Goal: Task Accomplishment & Management: Manage account settings

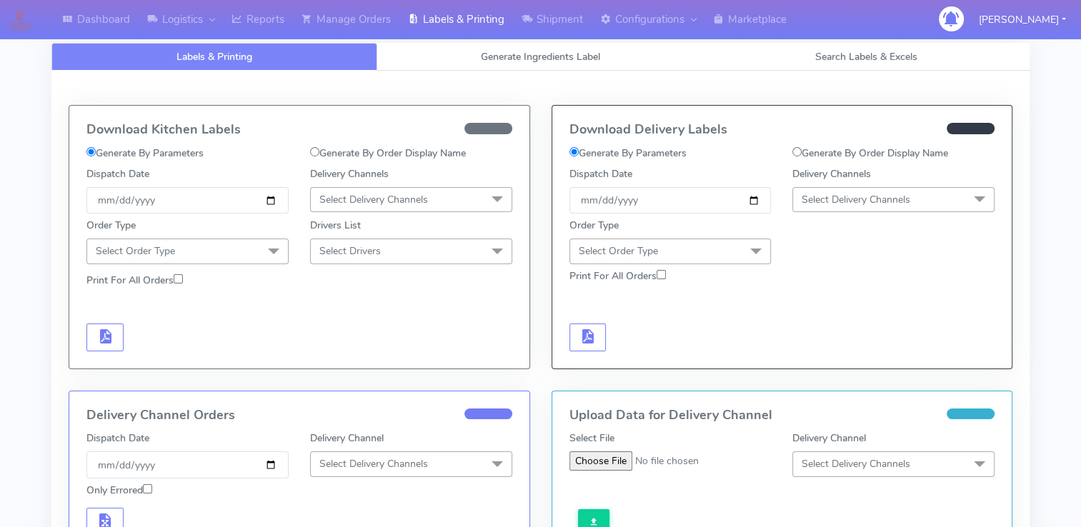
click at [419, 317] on form "Generate By Parameters Generate By Order Display Name Dispatch Date [DATE] Deli…" at bounding box center [299, 249] width 426 height 206
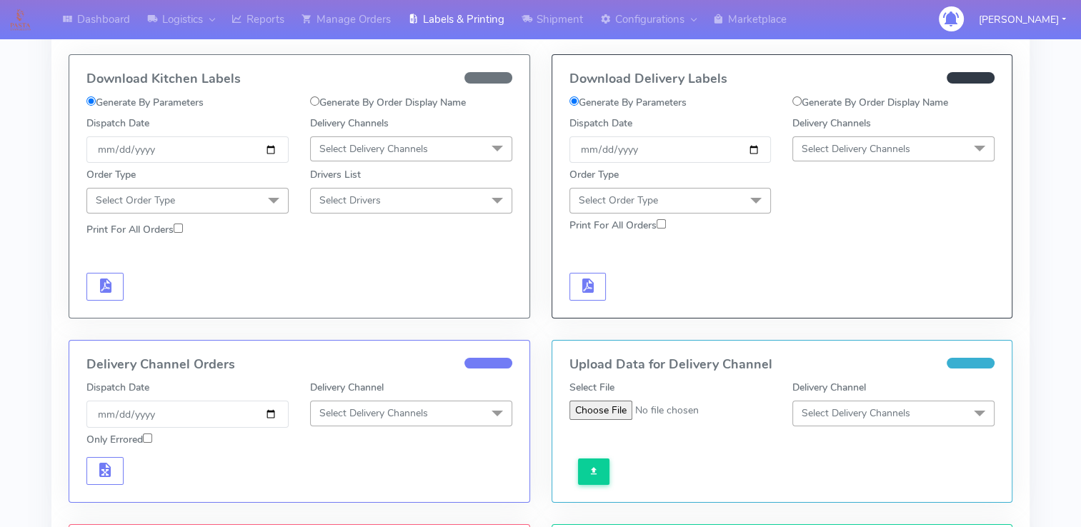
select select
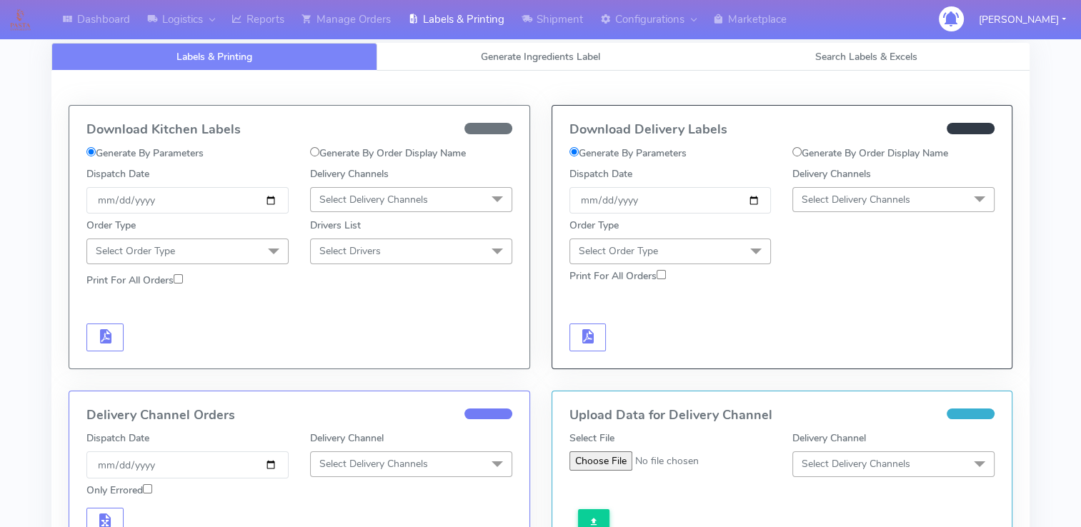
click at [796, 320] on div at bounding box center [782, 320] width 447 height 62
click at [566, 60] on span "Generate Ingredients Label" at bounding box center [540, 57] width 119 height 14
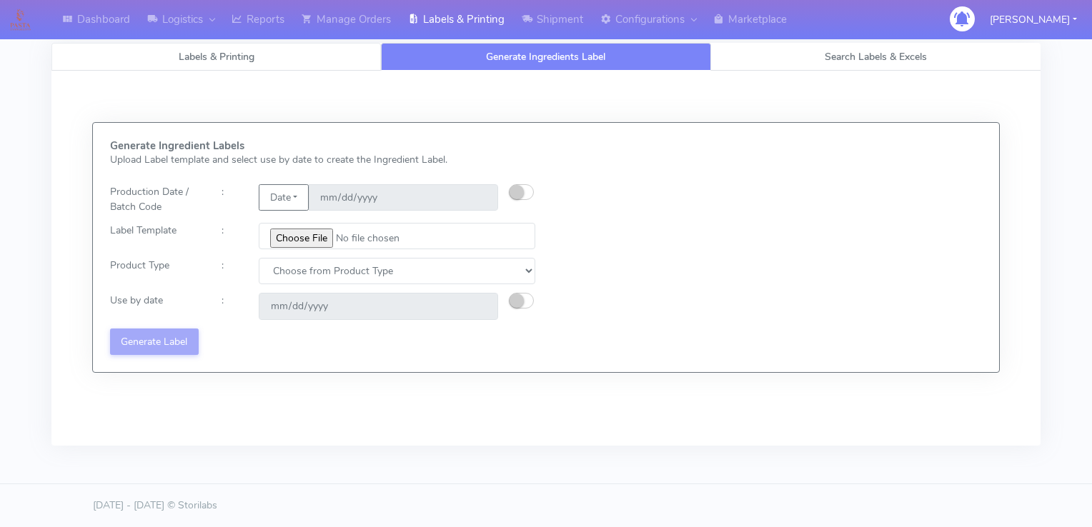
click at [300, 64] on link "Labels & Printing" at bounding box center [216, 57] width 330 height 28
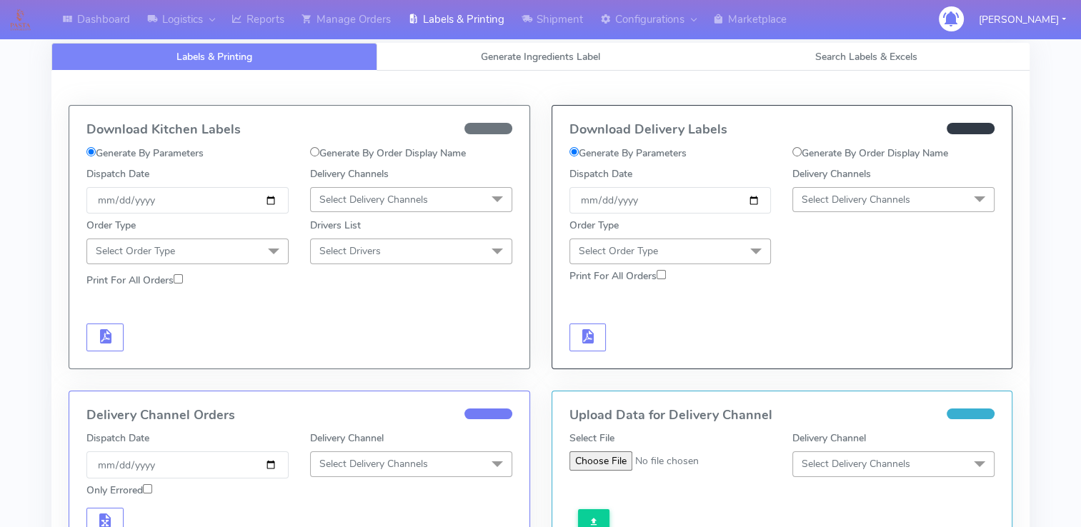
click at [492, 129] on span at bounding box center [489, 128] width 48 height 11
click at [272, 200] on input "[DATE]" at bounding box center [187, 200] width 202 height 26
click at [267, 252] on span at bounding box center [273, 252] width 29 height 27
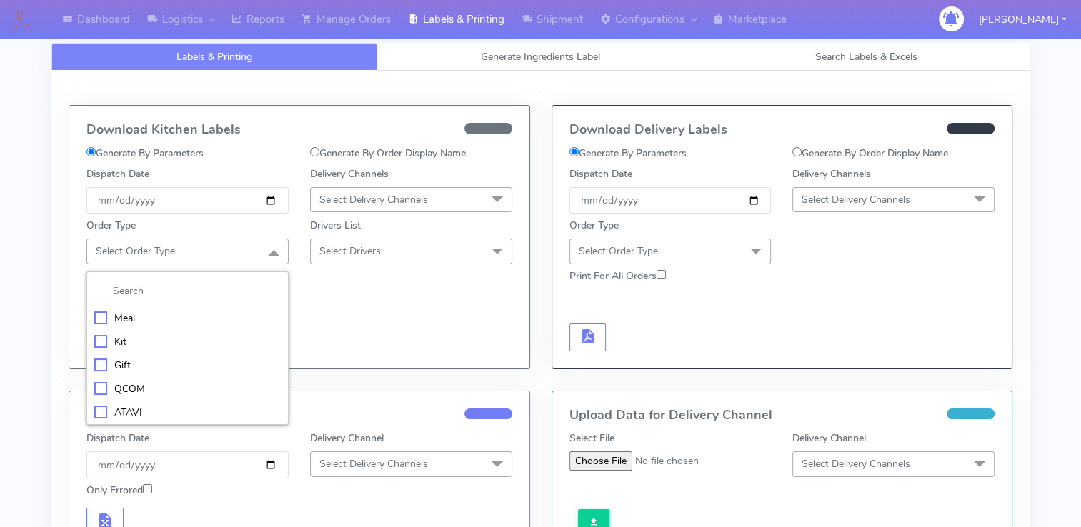
click at [382, 314] on form "Generate By Parameters Generate By Order Display Name Dispatch Date [DATE] Deli…" at bounding box center [299, 249] width 426 height 206
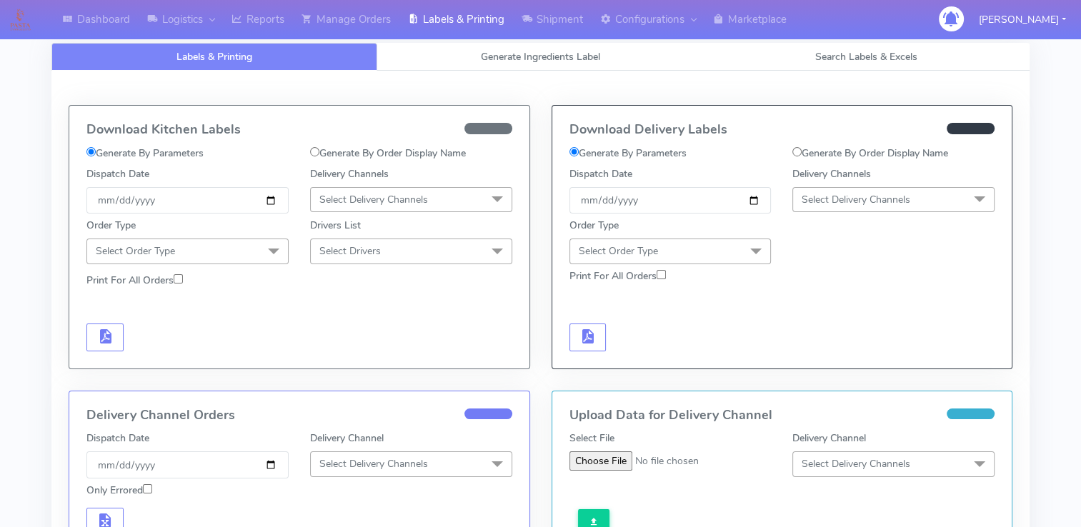
click at [396, 195] on span "Select Delivery Channels" at bounding box center [373, 200] width 109 height 14
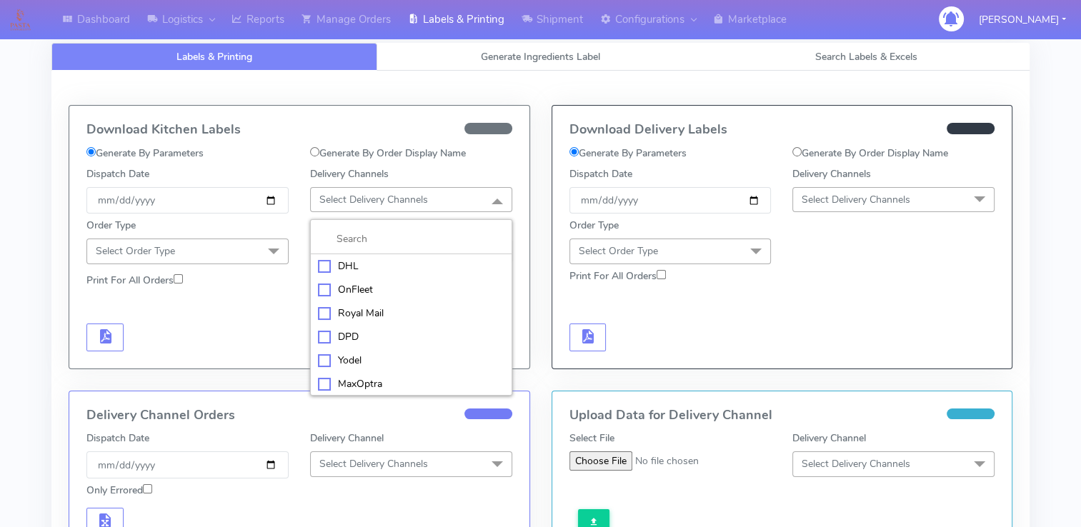
click at [254, 299] on form "Generate By Parameters Generate By Order Display Name Dispatch Date [DATE] Deli…" at bounding box center [299, 249] width 426 height 206
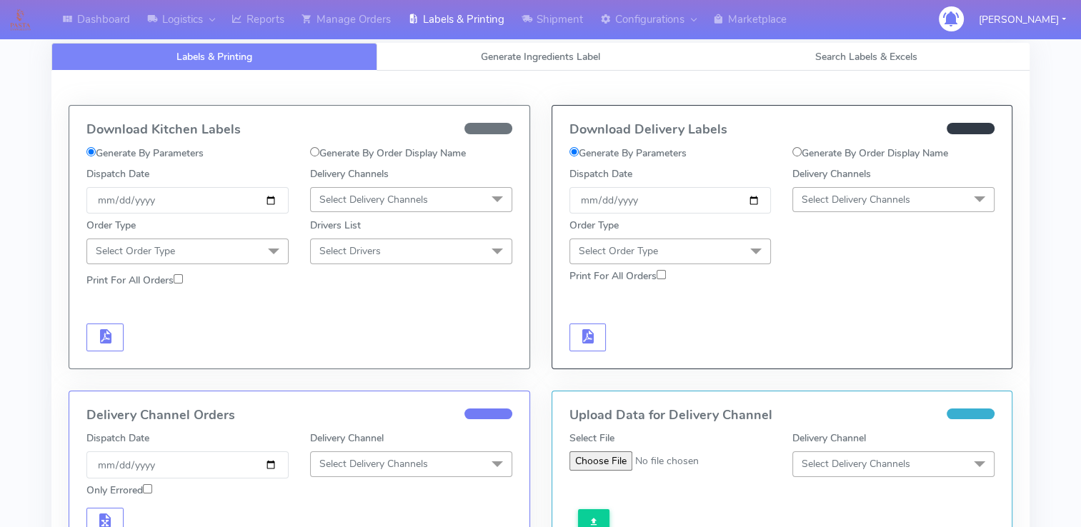
click at [317, 149] on input "Generate By Order Display Name" at bounding box center [314, 151] width 9 height 9
radio input "true"
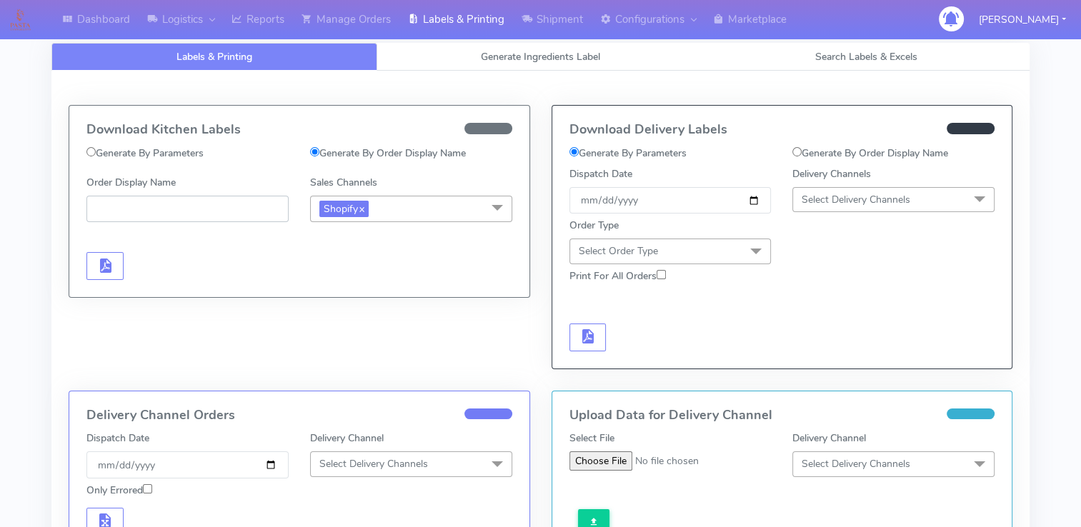
click at [220, 210] on input "Order Display Name" at bounding box center [187, 209] width 202 height 26
click at [365, 209] on link "x" at bounding box center [361, 208] width 6 height 15
click at [372, 209] on span "Select Sales Channels" at bounding box center [367, 209] width 97 height 14
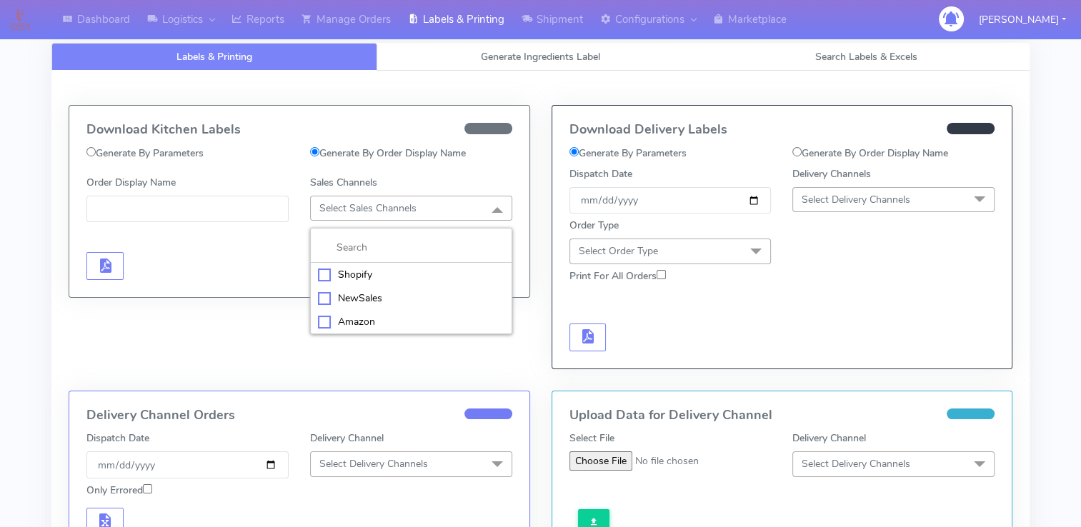
click at [360, 273] on div "Shopify" at bounding box center [411, 274] width 187 height 15
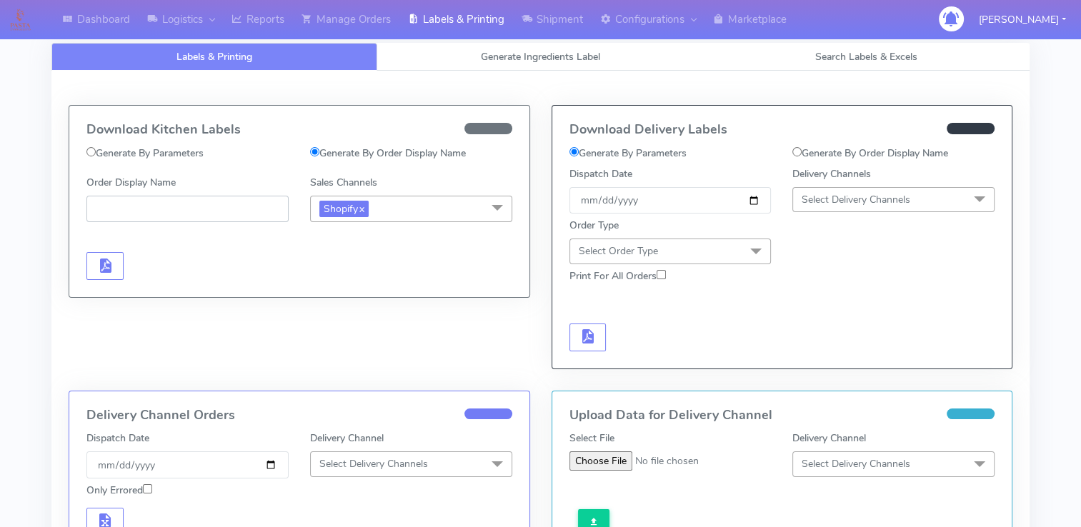
click at [212, 210] on input "Order Display Name" at bounding box center [187, 209] width 202 height 26
paste input "#PETEST2889"
click at [96, 264] on span "button" at bounding box center [104, 269] width 17 height 14
click at [154, 267] on span "button" at bounding box center [147, 269] width 17 height 14
click at [194, 209] on input "#PETEST2889_1" at bounding box center [187, 209] width 202 height 26
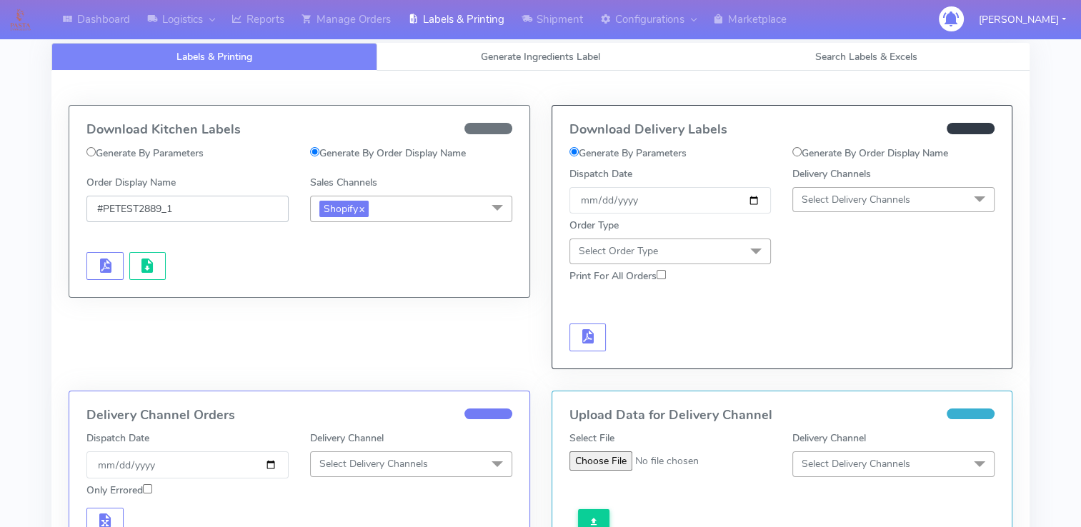
drag, startPoint x: 194, startPoint y: 209, endPoint x: 103, endPoint y: 208, distance: 91.5
click at [103, 208] on input "#PETEST2889_1" at bounding box center [187, 209] width 202 height 26
paste input "#PETEST2890"
click at [104, 207] on input "##PETEST2890" at bounding box center [187, 209] width 202 height 26
drag, startPoint x: 217, startPoint y: 204, endPoint x: 209, endPoint y: 207, distance: 9.0
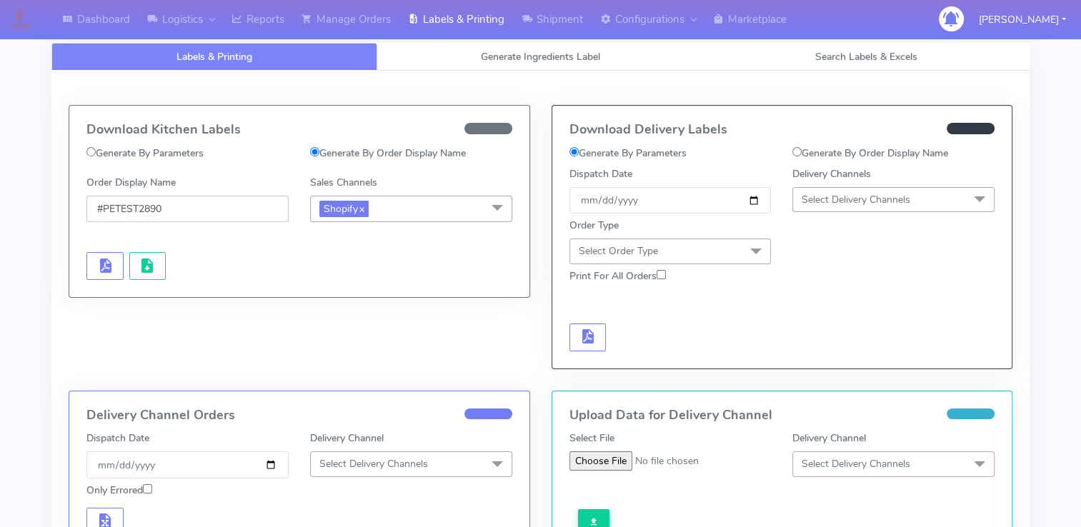
click at [216, 207] on input "#PETEST2890" at bounding box center [187, 209] width 202 height 26
type input "#PETEST2890_1"
click at [109, 271] on span "button" at bounding box center [104, 269] width 17 height 14
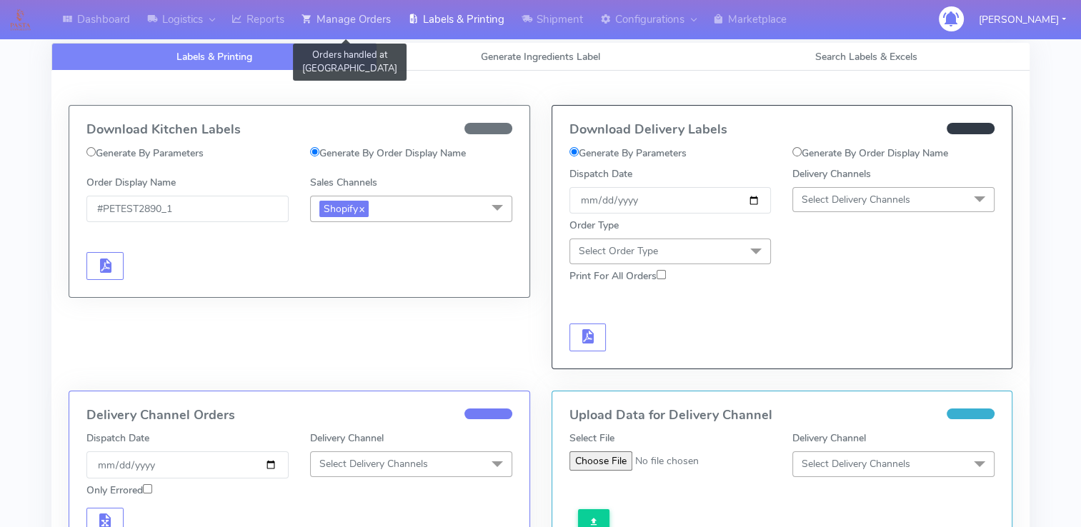
click at [371, 20] on link "Manage Orders" at bounding box center [346, 19] width 106 height 39
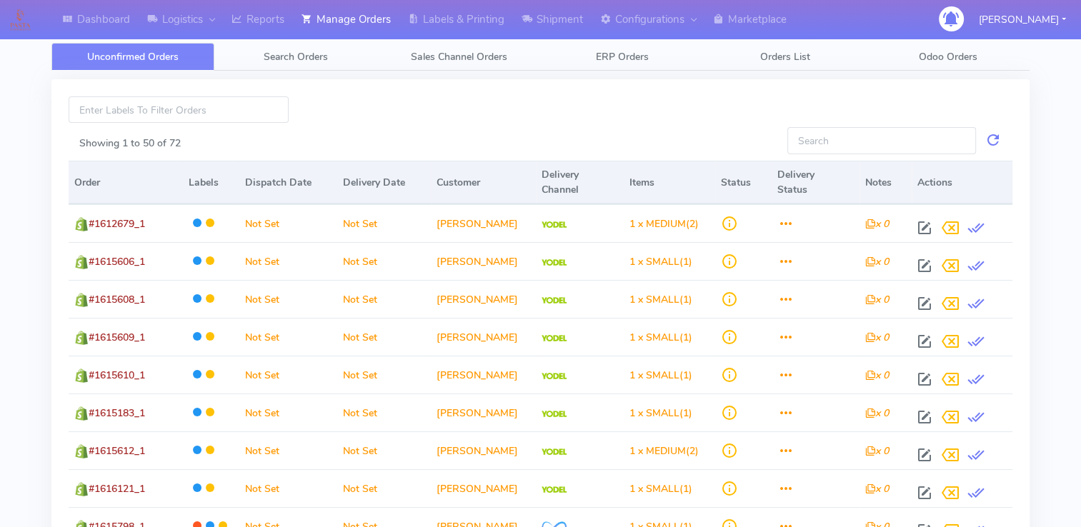
click at [568, 133] on div "Showing 1 to 50 of 72" at bounding box center [423, 141] width 708 height 29
click at [315, 61] on span "Search Orders" at bounding box center [296, 57] width 64 height 14
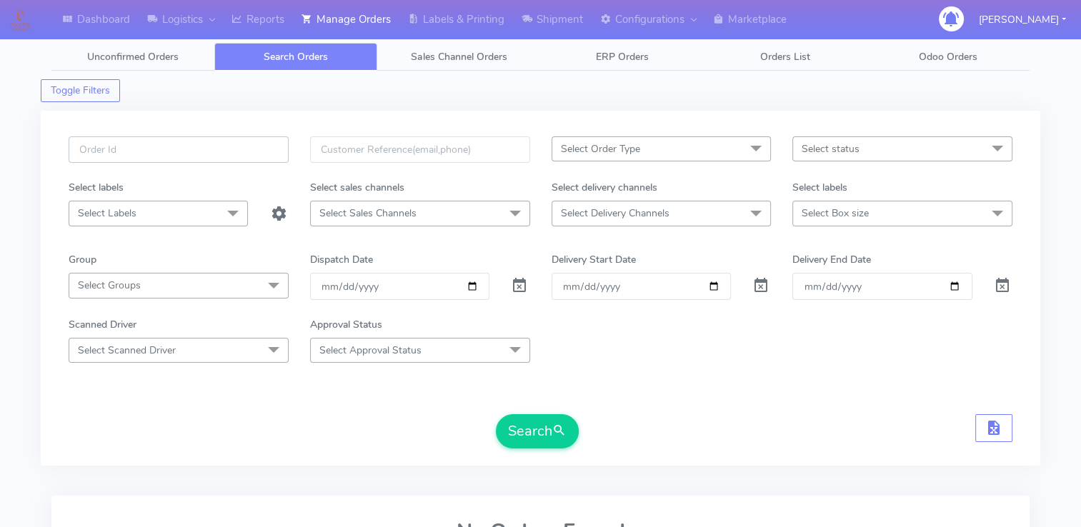
click at [191, 137] on input "text" at bounding box center [179, 150] width 220 height 26
paste input "#PETEST2895"
type input "#PETEST2895"
click at [562, 438] on span "submit" at bounding box center [560, 431] width 14 height 19
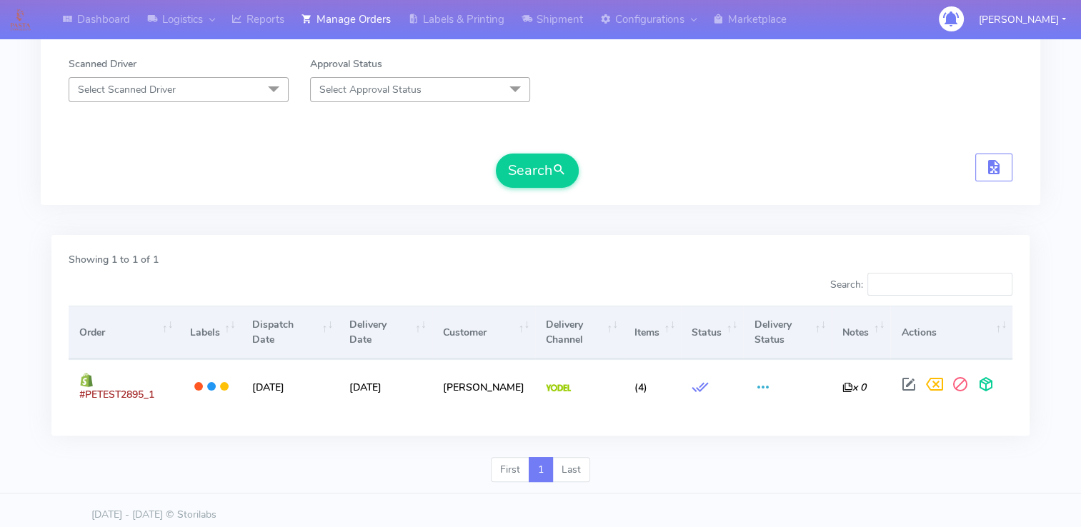
scroll to position [262, 0]
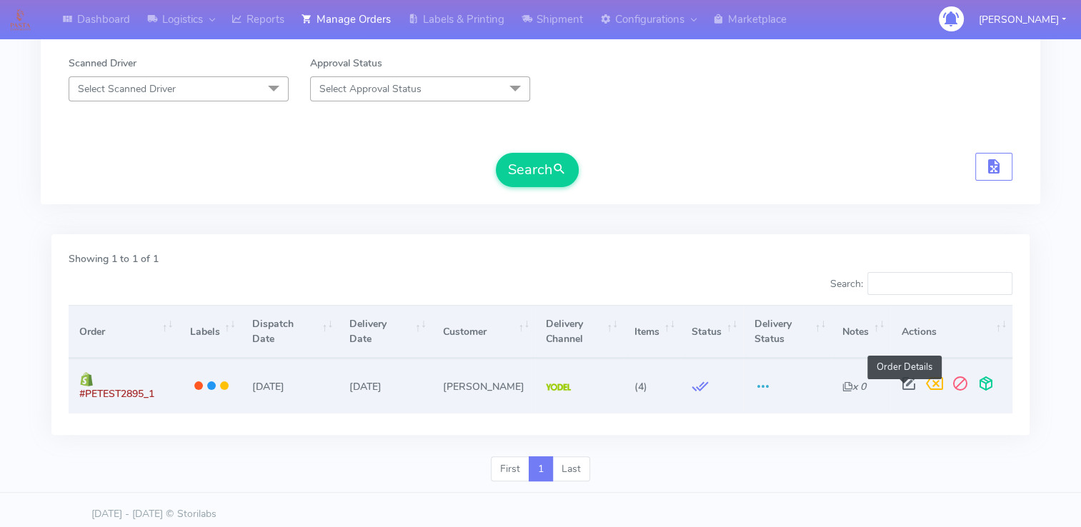
click at [907, 387] on span at bounding box center [909, 387] width 26 height 14
select select "5"
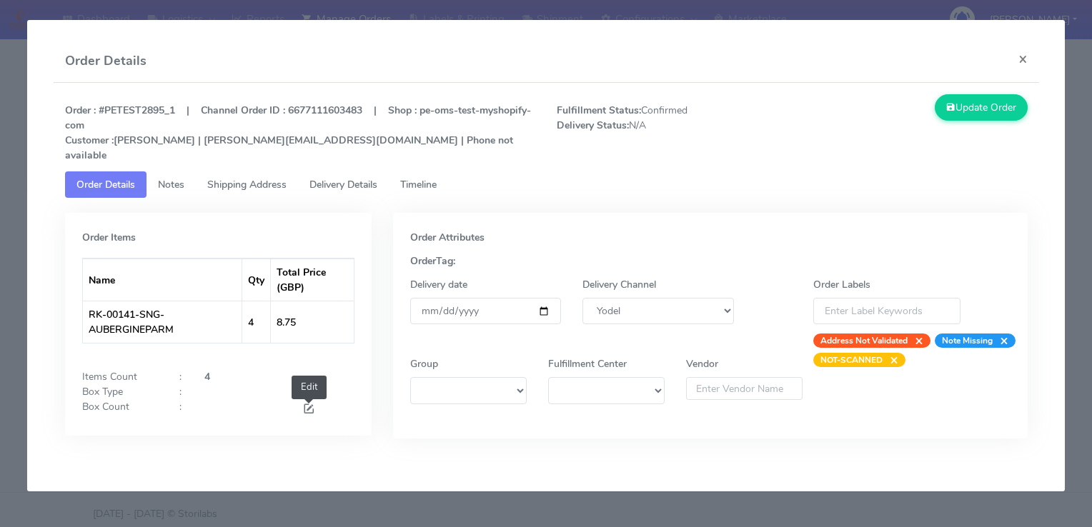
click at [303, 404] on span at bounding box center [308, 411] width 13 height 14
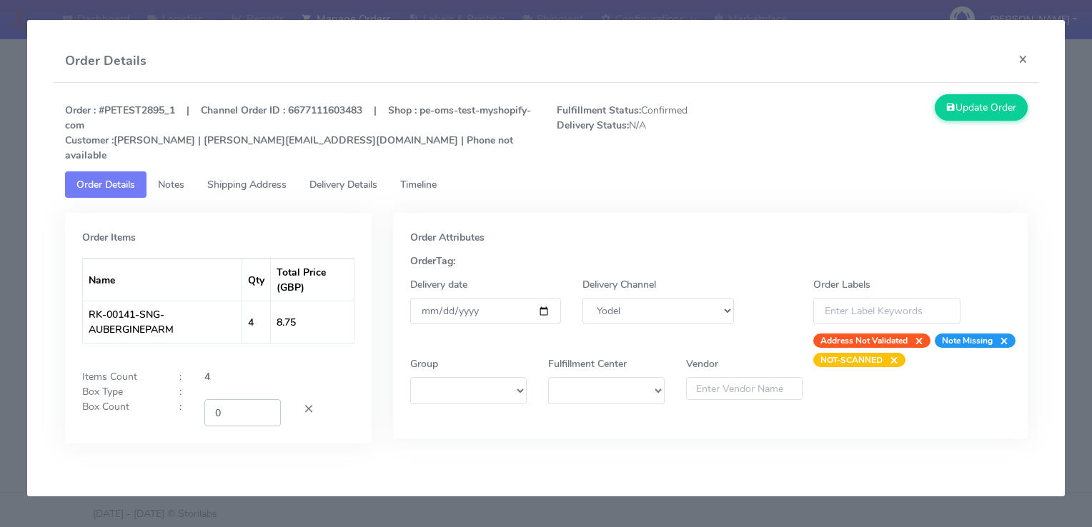
click at [231, 400] on input "0" at bounding box center [242, 413] width 76 height 26
click at [261, 400] on input "1" at bounding box center [242, 413] width 76 height 26
type input "2"
click at [261, 400] on input "2" at bounding box center [242, 413] width 76 height 26
click at [984, 104] on button "Update Order" at bounding box center [981, 107] width 93 height 26
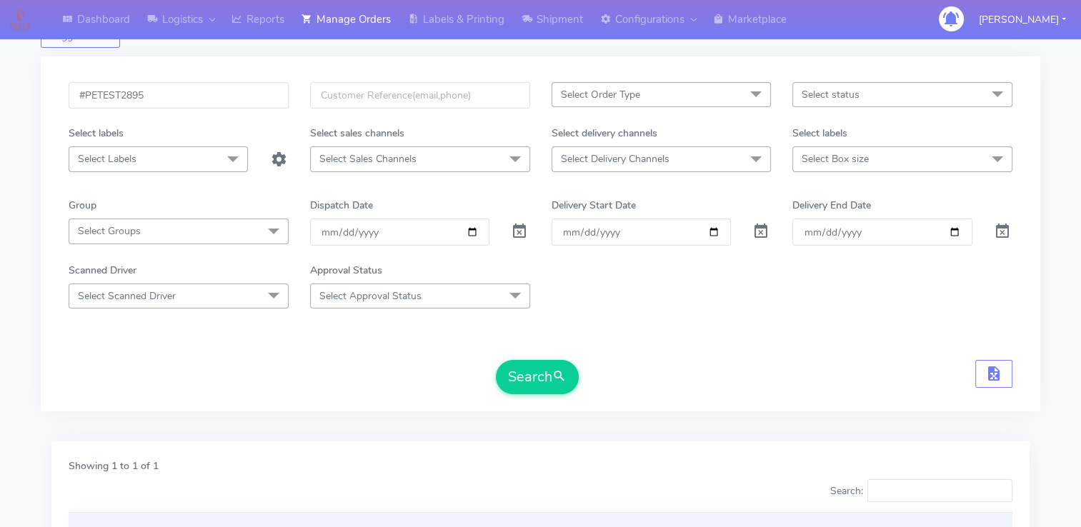
scroll to position [0, 0]
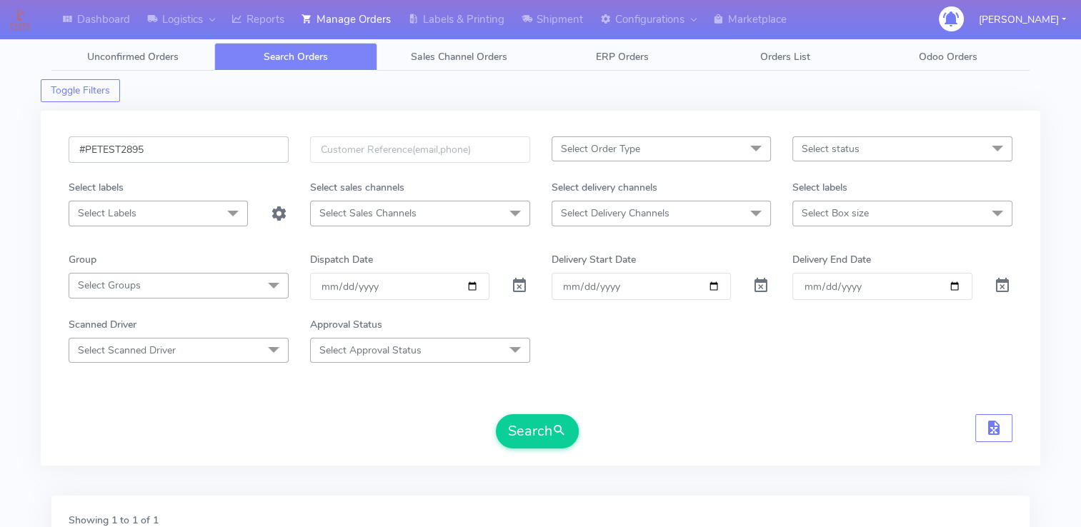
click at [200, 153] on input "#PETEST2895" at bounding box center [179, 150] width 220 height 26
drag, startPoint x: 192, startPoint y: 151, endPoint x: 36, endPoint y: 144, distance: 156.0
click at [36, 144] on div "Dashboard Logistics London Logistics Reports Manage Orders Labels & Printing Sh…" at bounding box center [540, 390] width 1081 height 729
click at [447, 29] on link "Labels & Printing" at bounding box center [457, 19] width 114 height 39
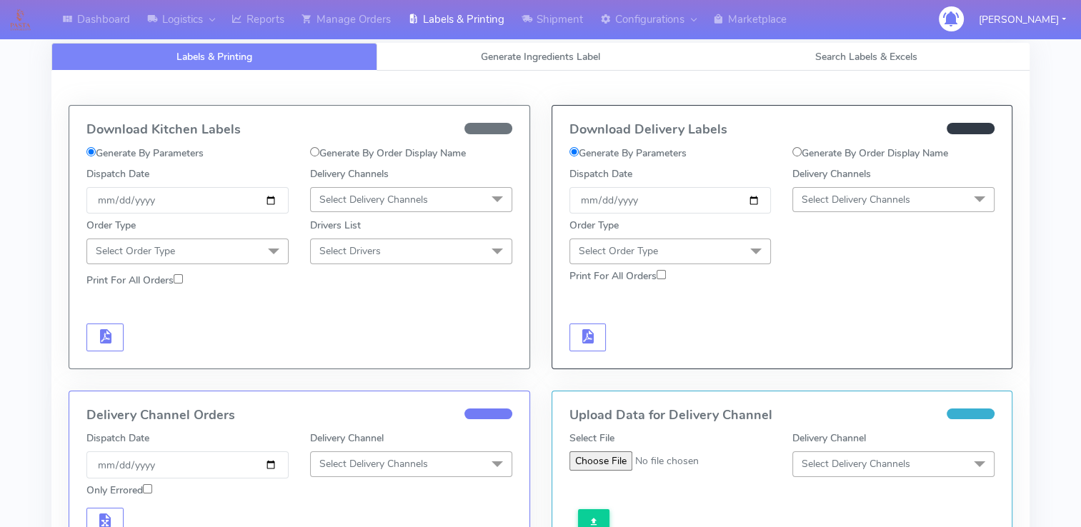
click at [368, 152] on label "Generate By Order Display Name" at bounding box center [388, 153] width 156 height 15
click at [319, 152] on input "Generate By Order Display Name" at bounding box center [314, 151] width 9 height 9
radio input "true"
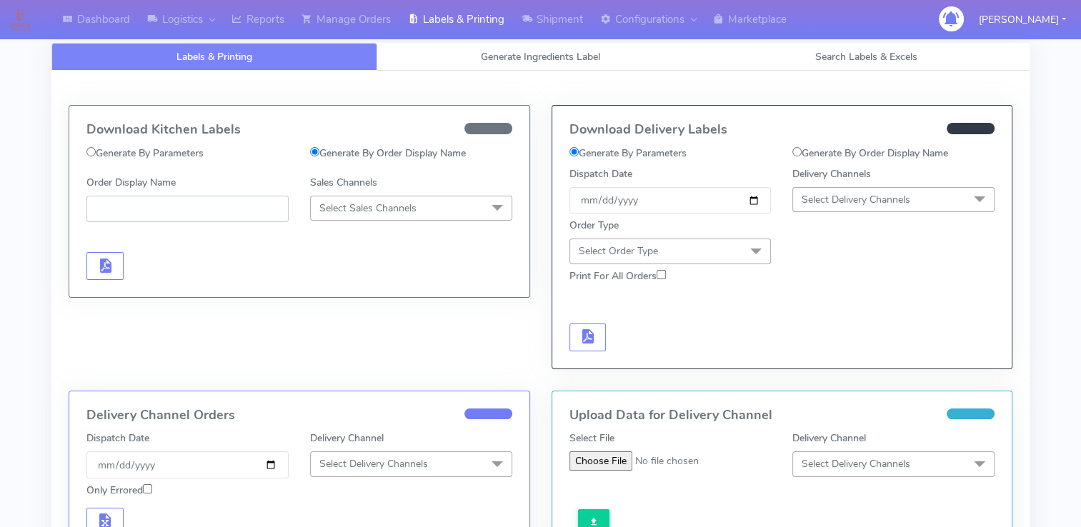
click at [188, 209] on input "Order Display Name" at bounding box center [187, 209] width 202 height 26
paste input "#PETEST2895"
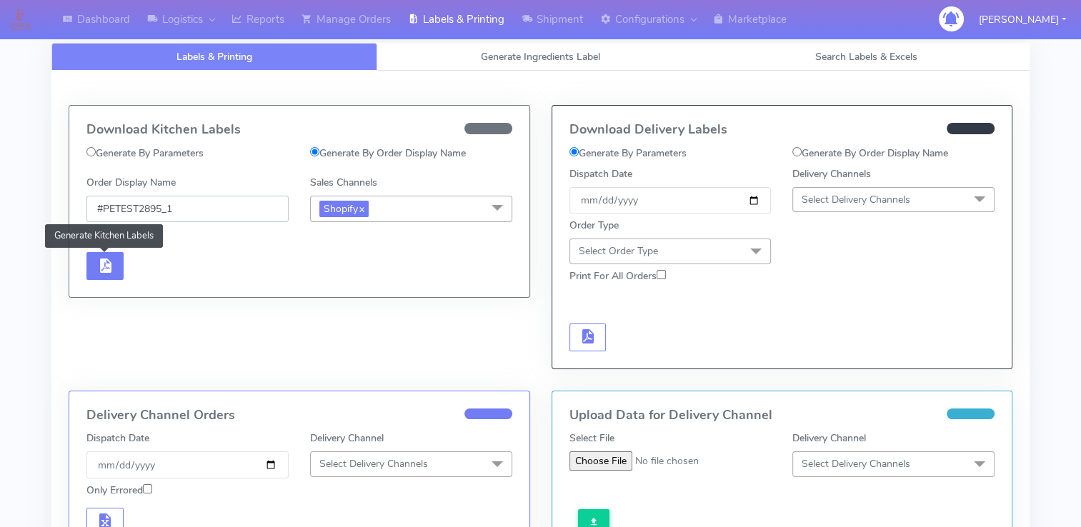
type input "#PETEST2895_1"
click at [110, 264] on span "button" at bounding box center [104, 269] width 17 height 14
click at [210, 210] on input "#PETEST2895_1" at bounding box center [187, 209] width 202 height 26
click at [157, 149] on label "Generate By Parameters" at bounding box center [144, 153] width 117 height 15
click at [96, 149] on input "Generate By Parameters" at bounding box center [90, 151] width 9 height 9
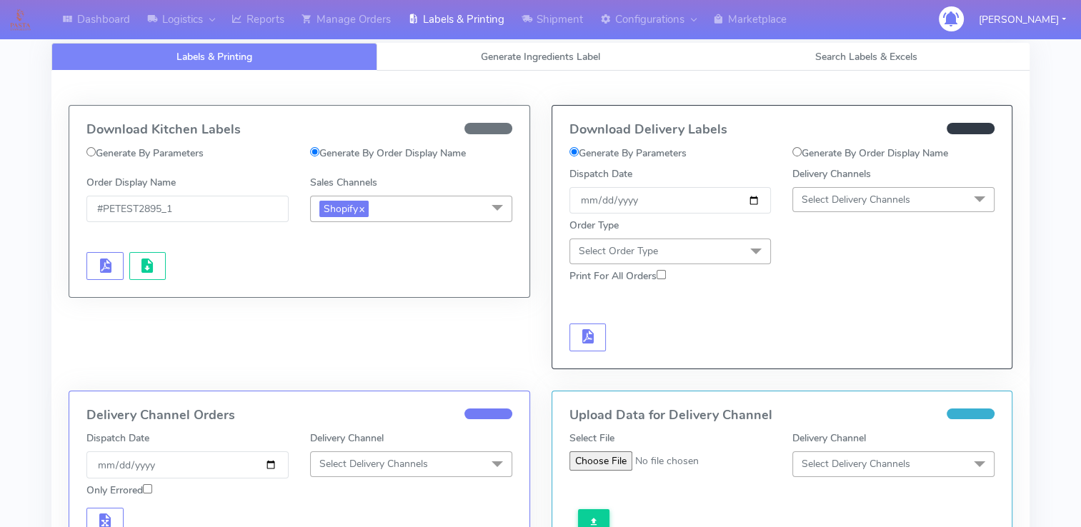
radio input "true"
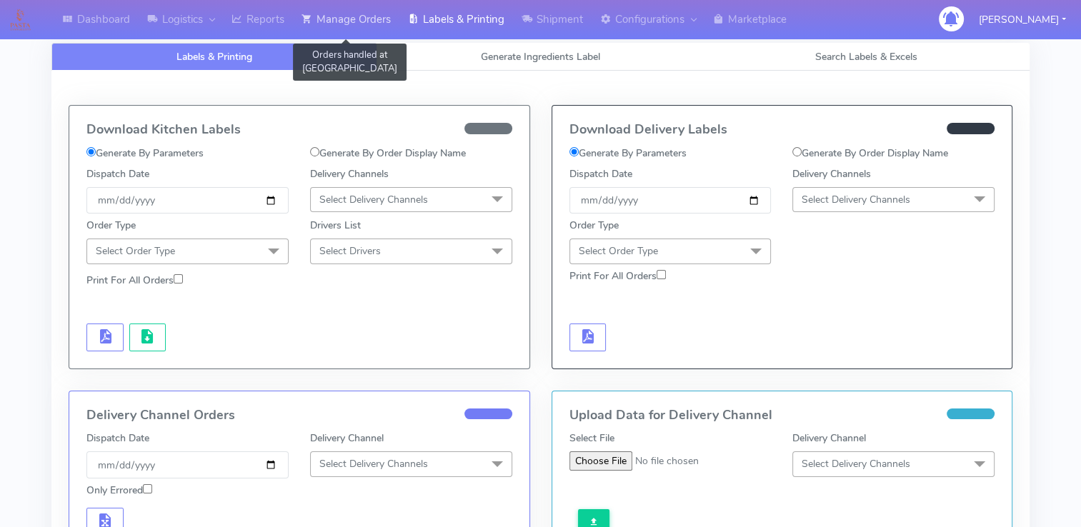
click at [354, 24] on link "Manage Orders" at bounding box center [346, 19] width 106 height 39
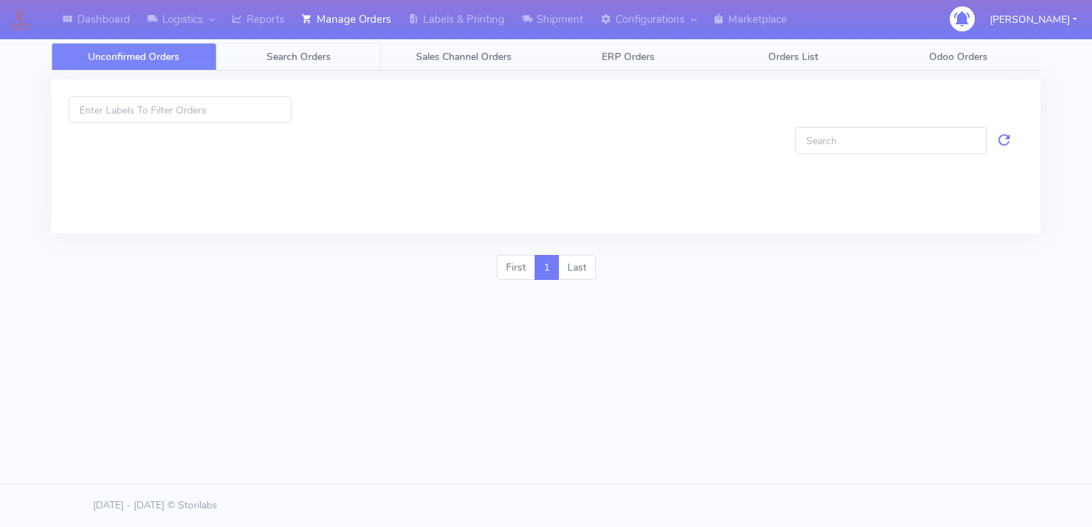
click at [294, 59] on span "Search Orders" at bounding box center [299, 57] width 64 height 14
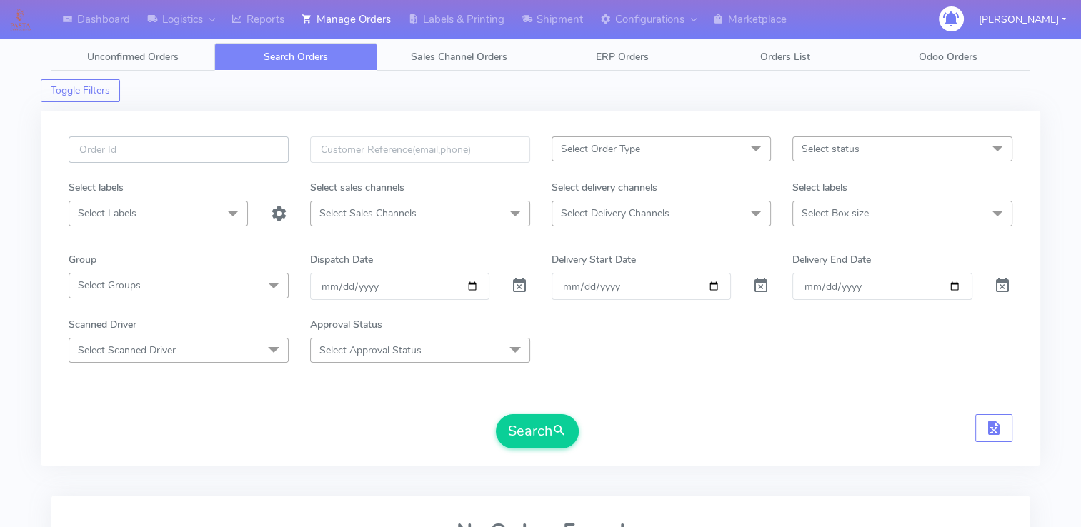
click at [177, 145] on input "text" at bounding box center [179, 150] width 220 height 26
click at [163, 147] on input "text" at bounding box center [179, 150] width 220 height 26
paste input "#PETEST2895"
type input "#PETEST2895"
click at [496, 415] on button "Search" at bounding box center [537, 432] width 83 height 34
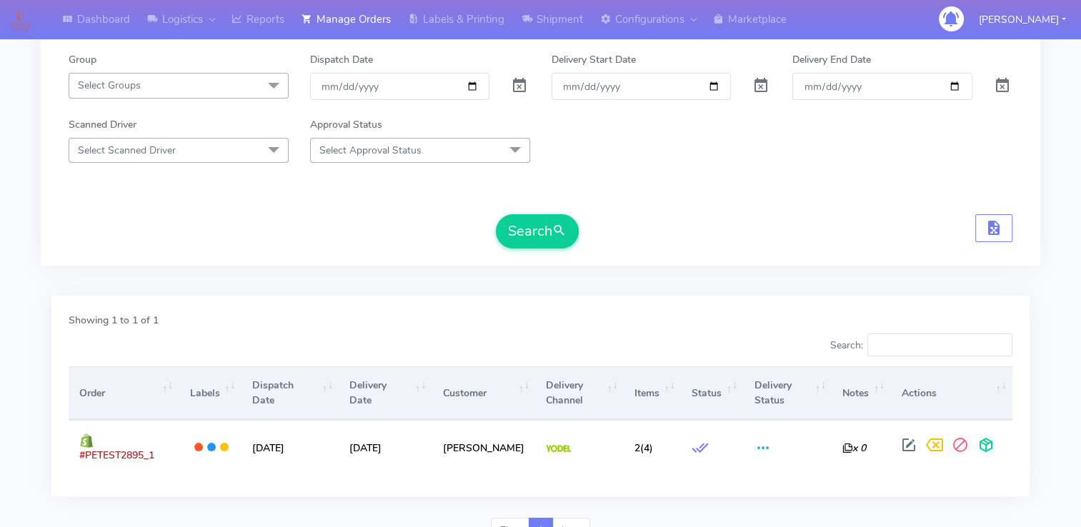
scroll to position [262, 0]
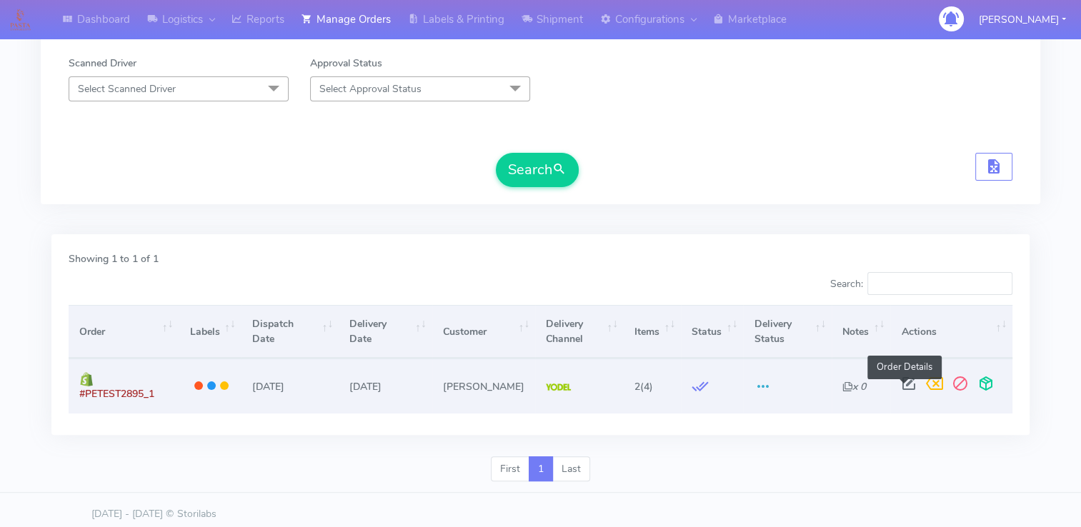
click at [901, 389] on span at bounding box center [909, 387] width 26 height 14
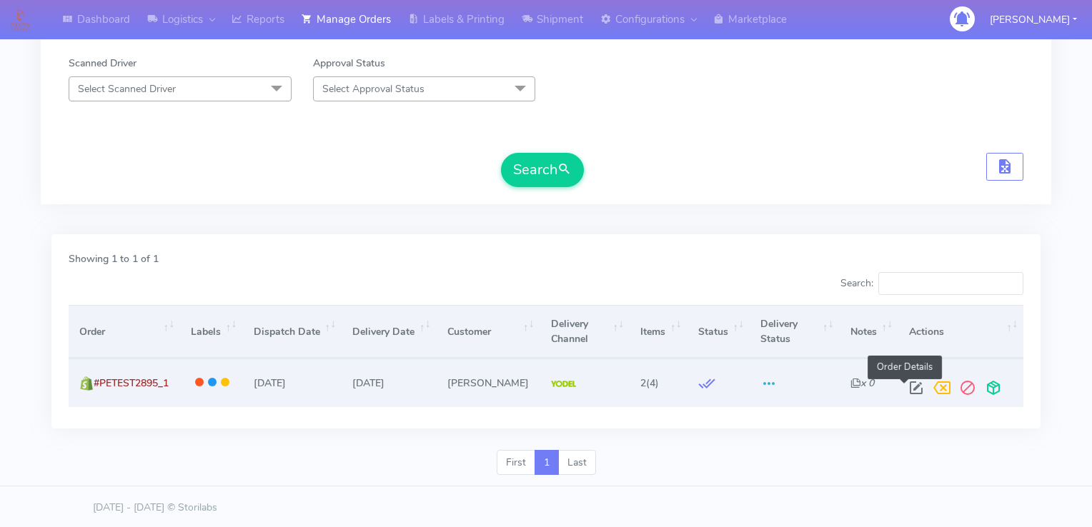
select select "5"
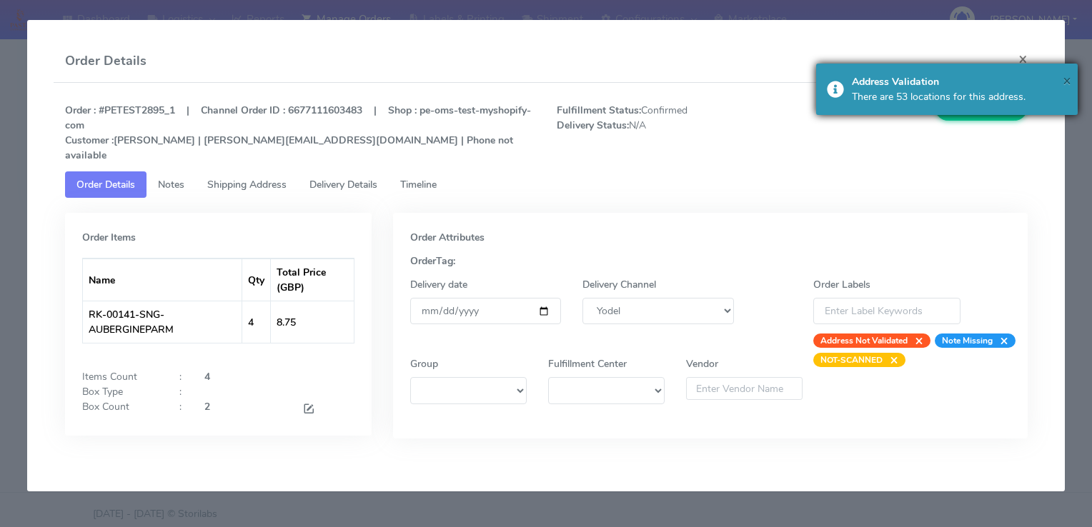
click at [1064, 76] on span "×" at bounding box center [1067, 80] width 9 height 19
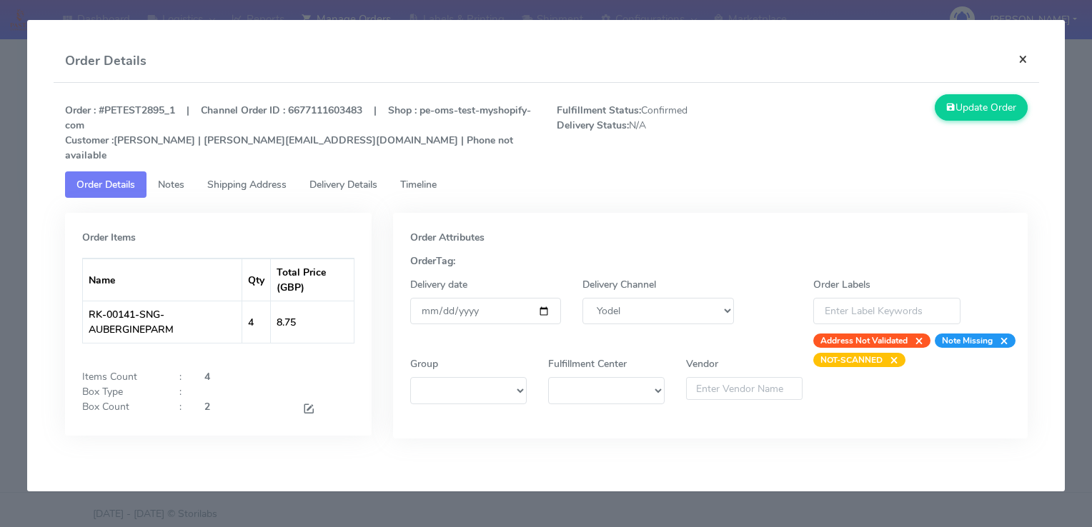
click at [1022, 60] on button "×" at bounding box center [1023, 59] width 32 height 38
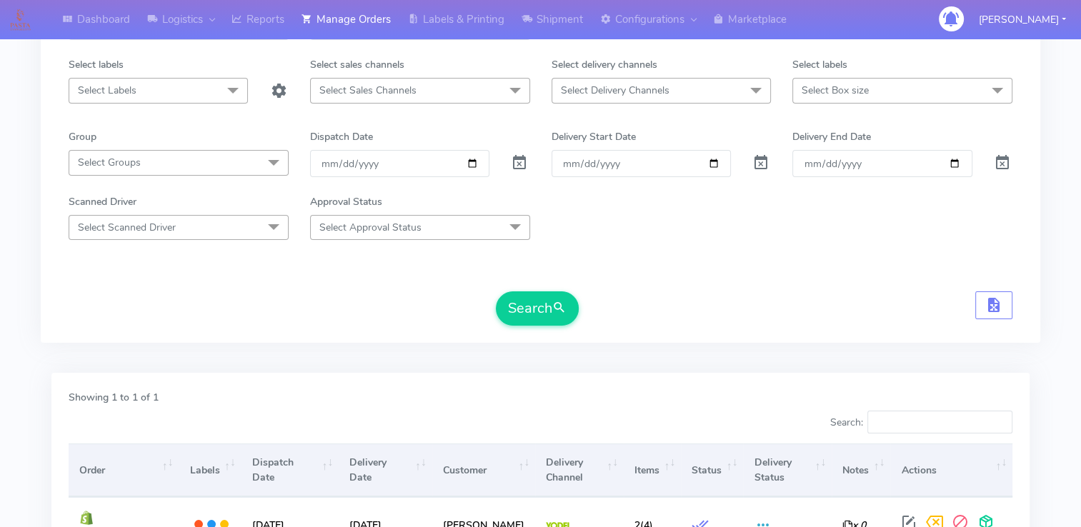
scroll to position [0, 0]
